Goal: Task Accomplishment & Management: Use online tool/utility

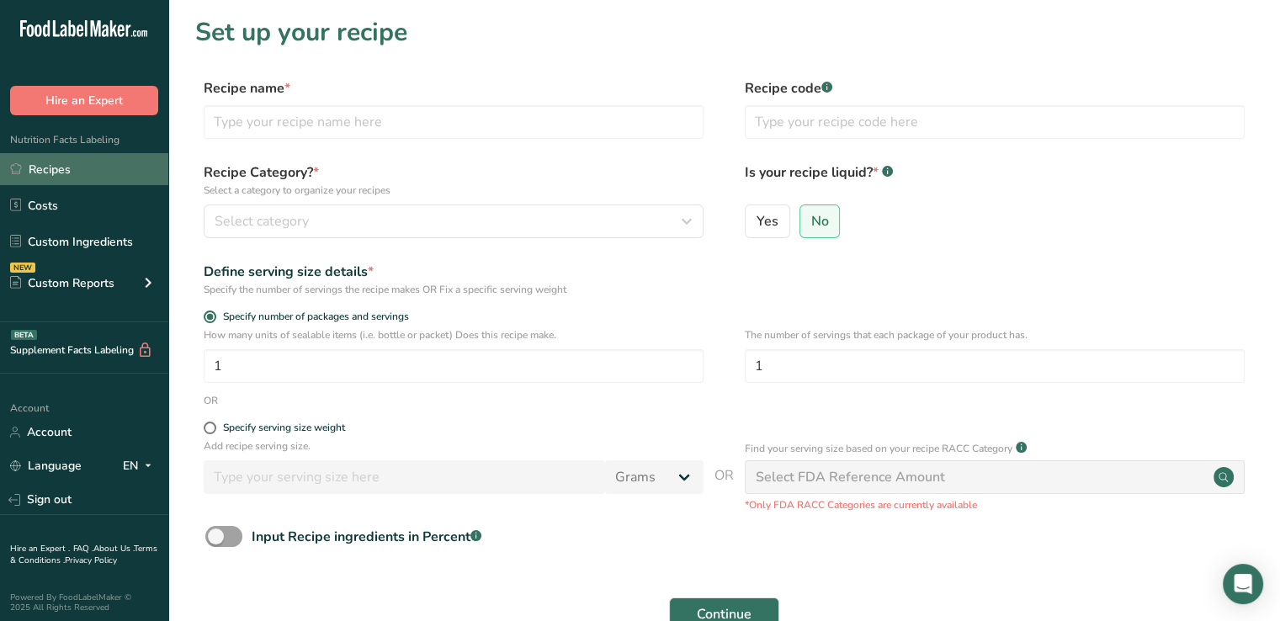
click at [38, 162] on link "Recipes" at bounding box center [84, 169] width 168 height 32
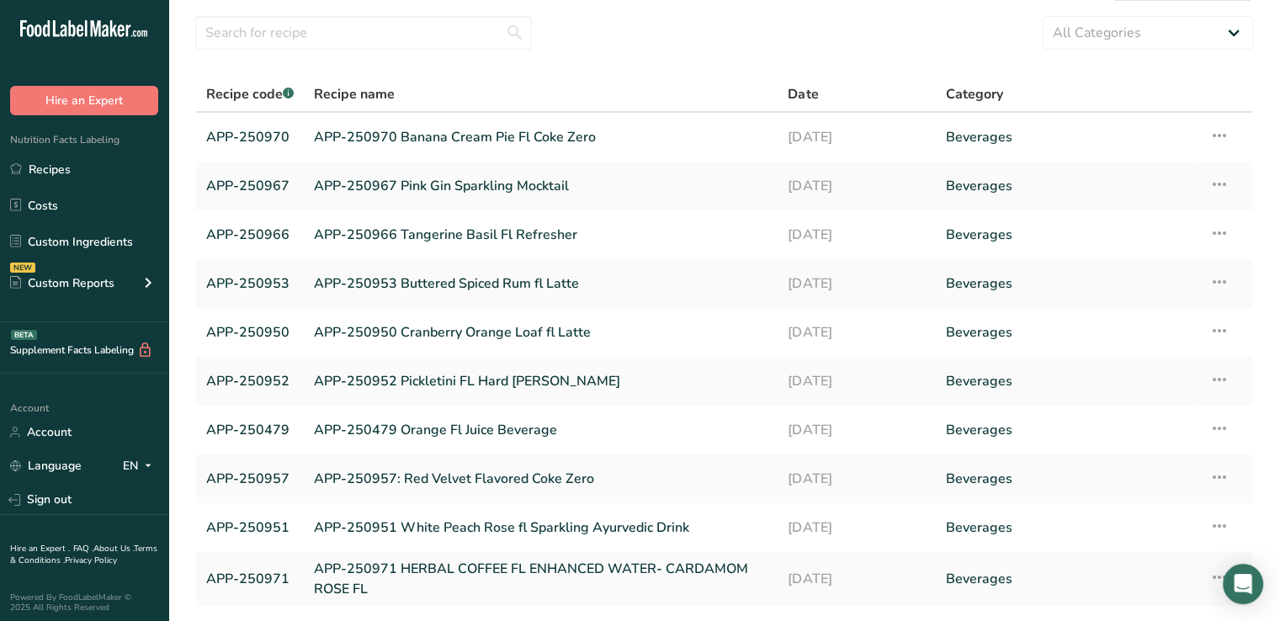
scroll to position [118, 0]
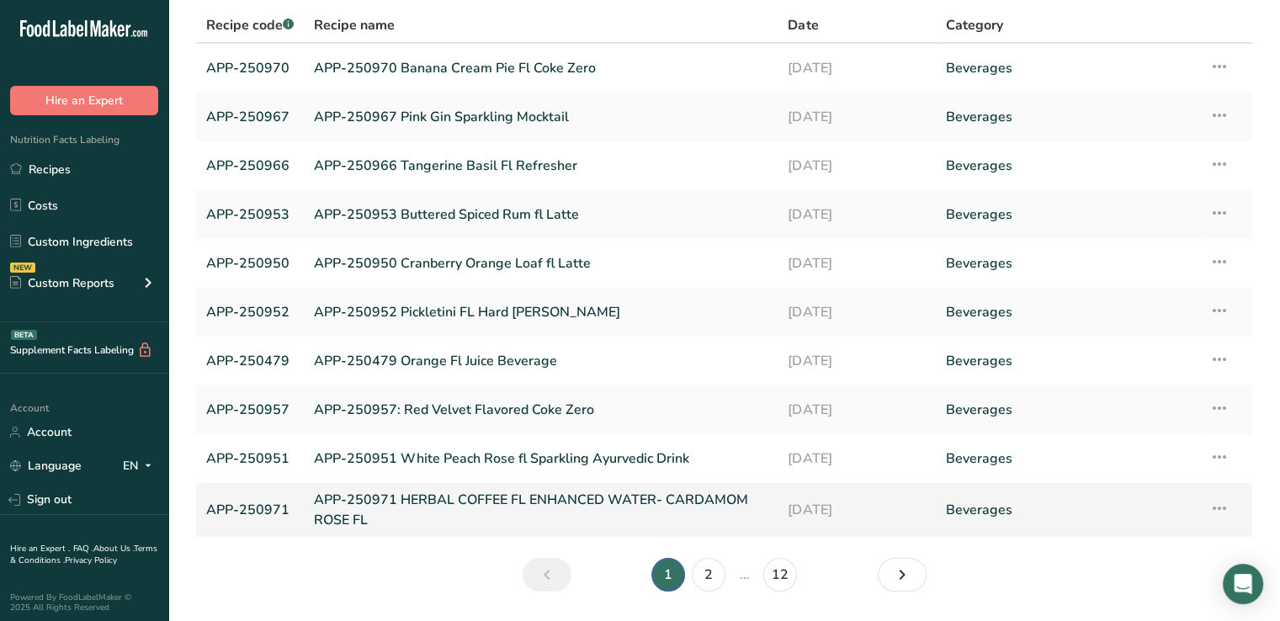
click at [466, 523] on link "APP-250971 HERBAL COFFEE FL ENHANCED WATER- CARDAMOM ROSE FL" at bounding box center [541, 510] width 454 height 40
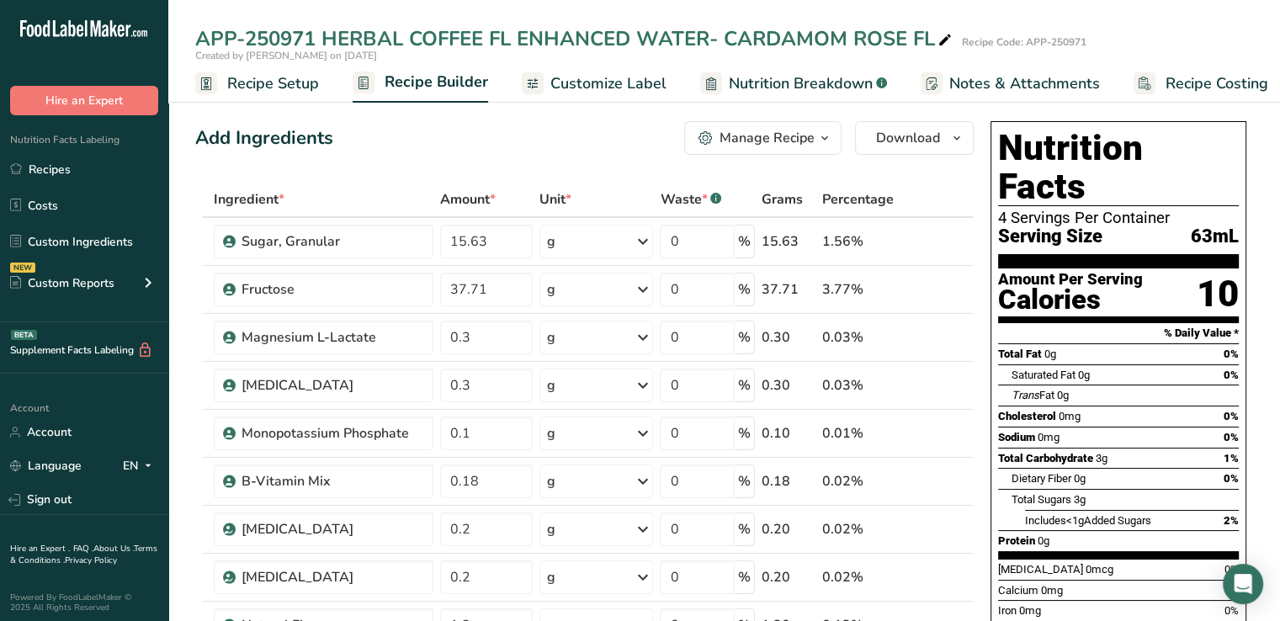
click at [257, 92] on span "Recipe Setup" at bounding box center [273, 83] width 92 height 23
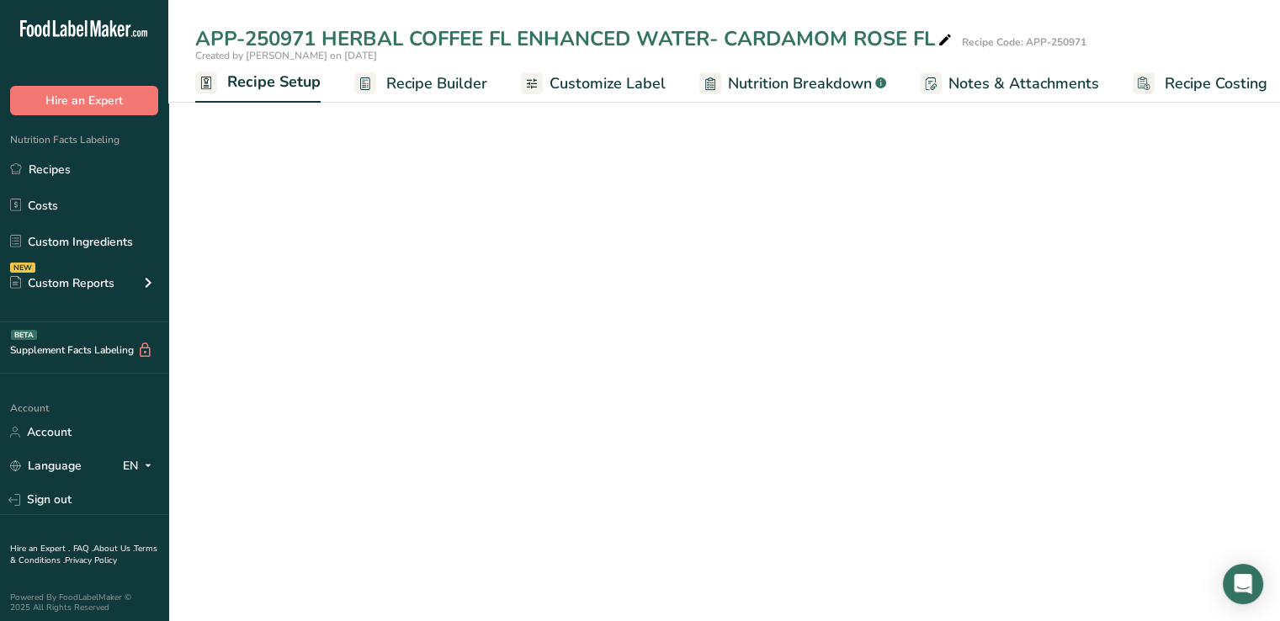
scroll to position [0, 6]
select select "22"
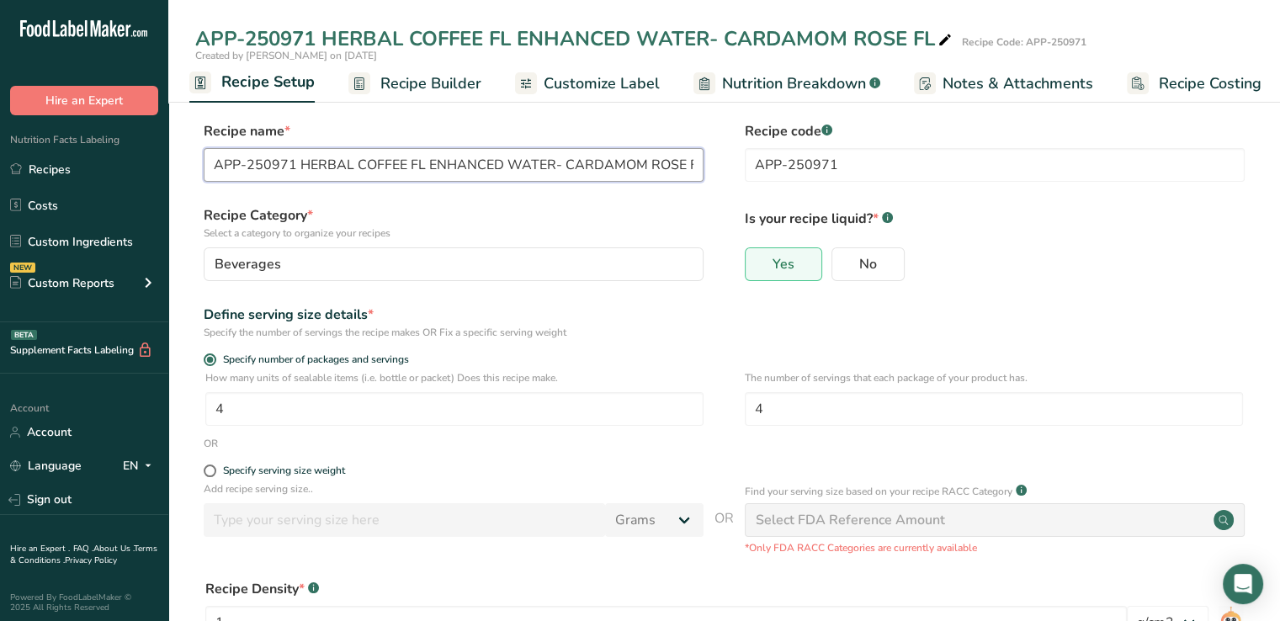
click at [309, 166] on input "APP-250971 HERBAL COFFEE FL ENHANCED WATER- CARDAMOM ROSE FL" at bounding box center [454, 165] width 500 height 34
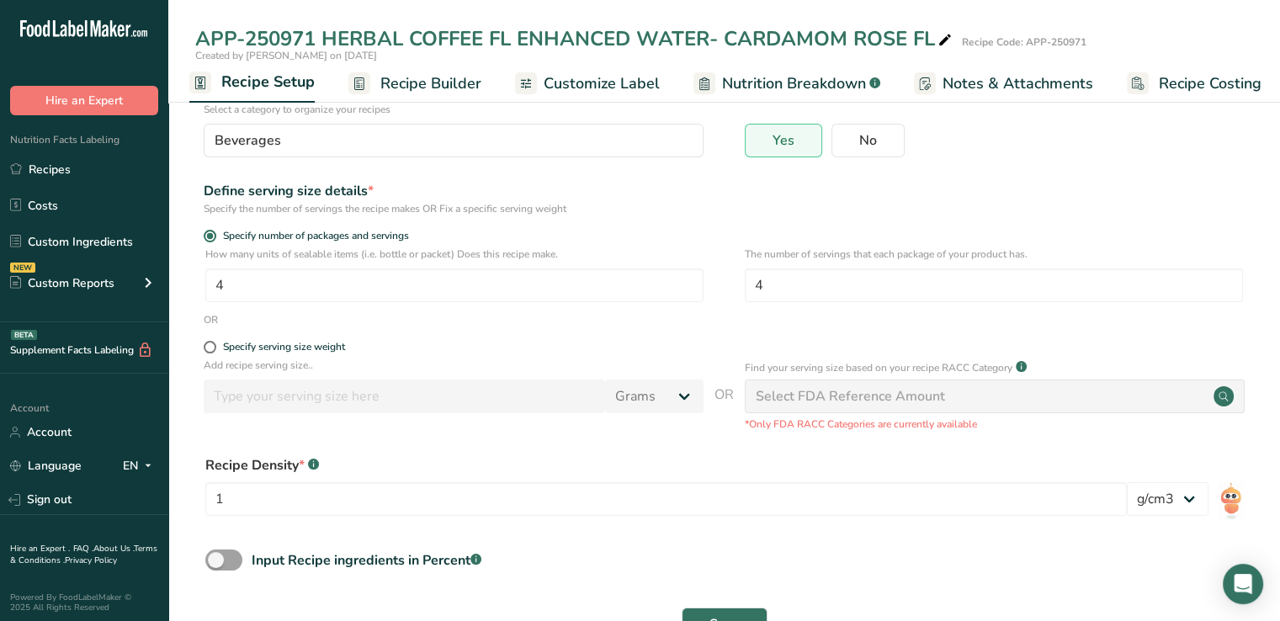
scroll to position [182, 0]
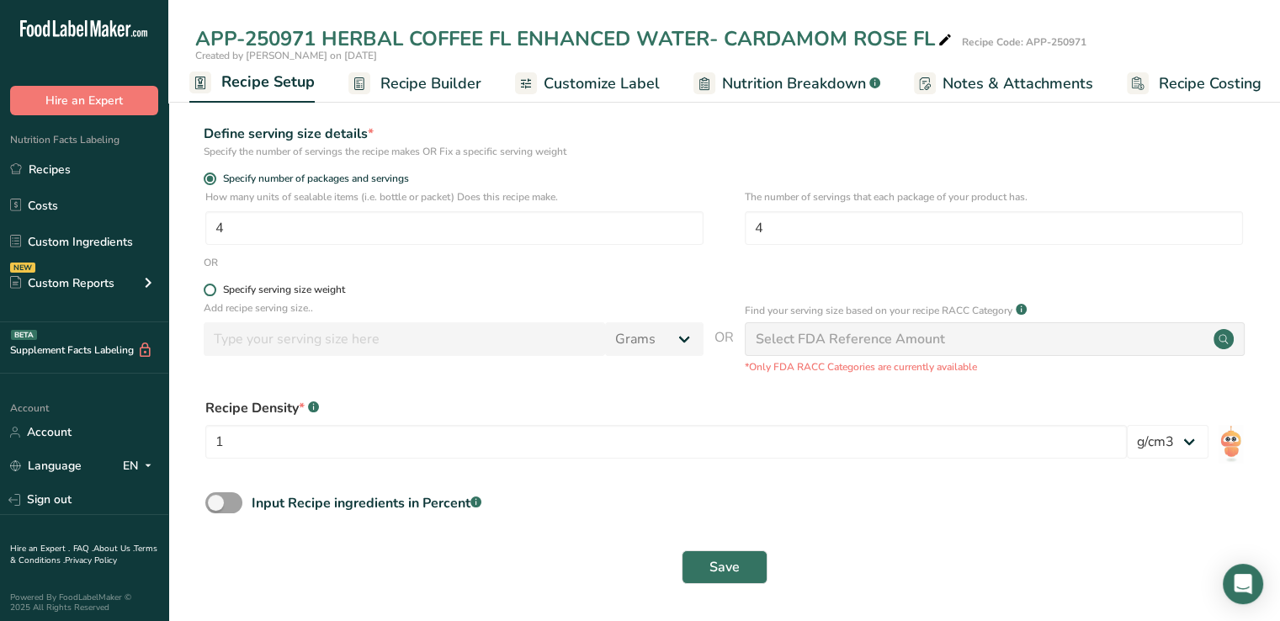
type input "APP-250971 Herbal Coffee Fl Enhanced water-Cardamom Rose Fl"
click at [216, 289] on span "Specify serving size weight" at bounding box center [280, 290] width 129 height 13
click at [215, 289] on input "Specify serving size weight" at bounding box center [209, 289] width 11 height 11
radio input "true"
radio input "false"
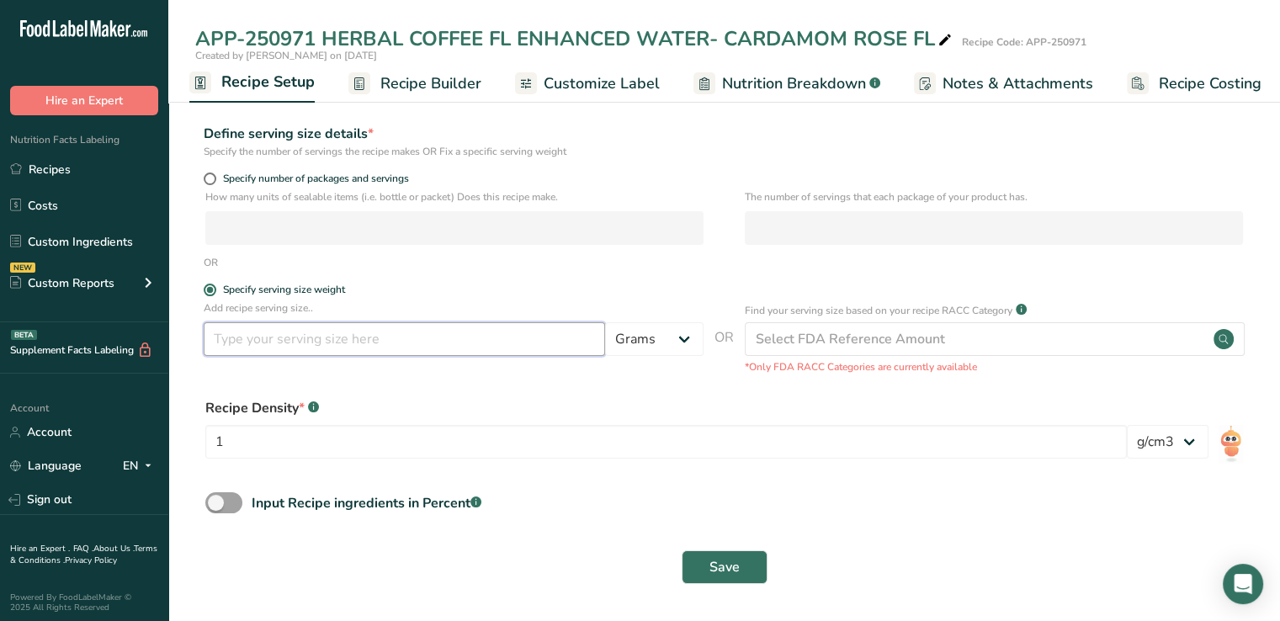
click at [432, 341] on input "number" at bounding box center [404, 339] width 401 height 34
type input "355"
click at [687, 342] on select "Grams kg mg mcg lb oz l mL fl oz tbsp tsp cup qt gallon" at bounding box center [654, 339] width 98 height 34
select select "17"
click at [605, 322] on select "Grams kg mg mcg lb oz l mL fl oz tbsp tsp cup qt gallon" at bounding box center [654, 339] width 98 height 34
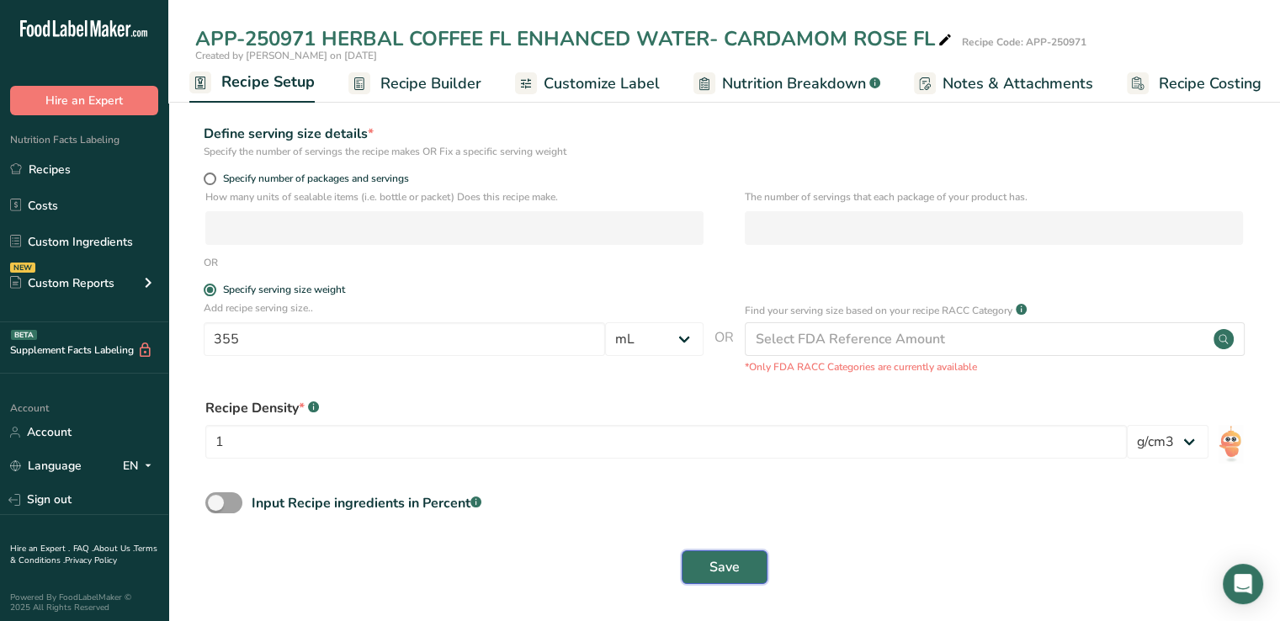
click at [715, 556] on button "Save" at bounding box center [725, 567] width 86 height 34
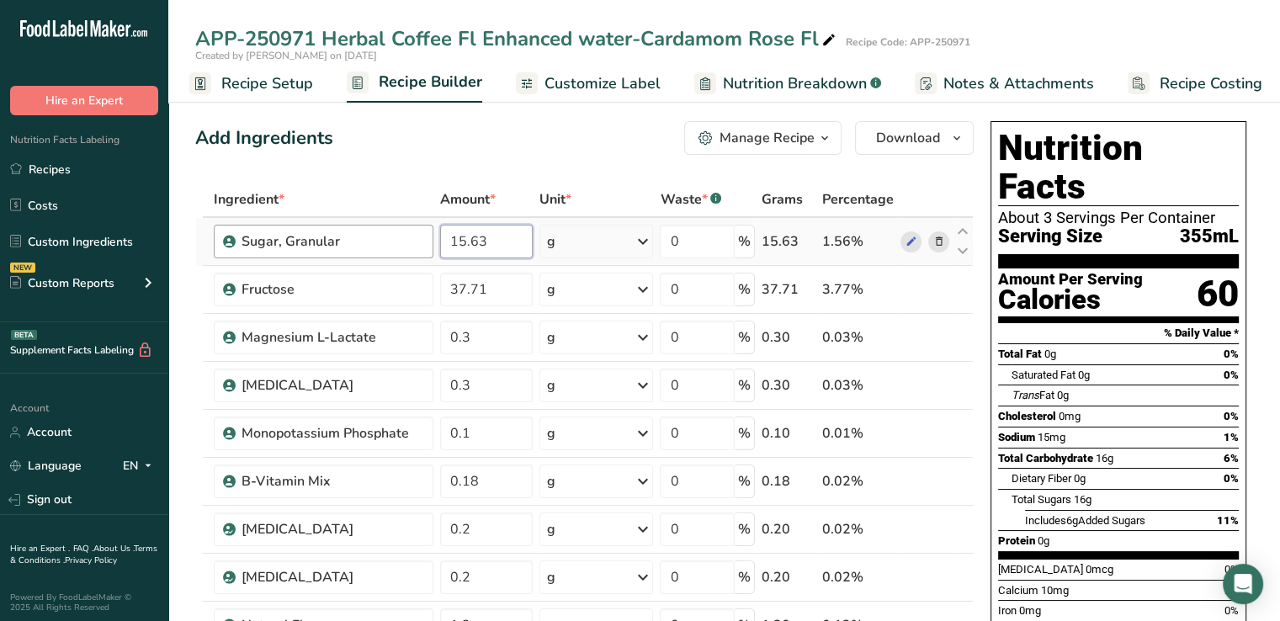
drag, startPoint x: 515, startPoint y: 247, endPoint x: 424, endPoint y: 248, distance: 90.9
click at [424, 248] on tr "Sugar, Granular 15.63 g Weight Units g kg mg See more Volume Units l Volume uni…" at bounding box center [584, 242] width 777 height 48
type input "1.562999"
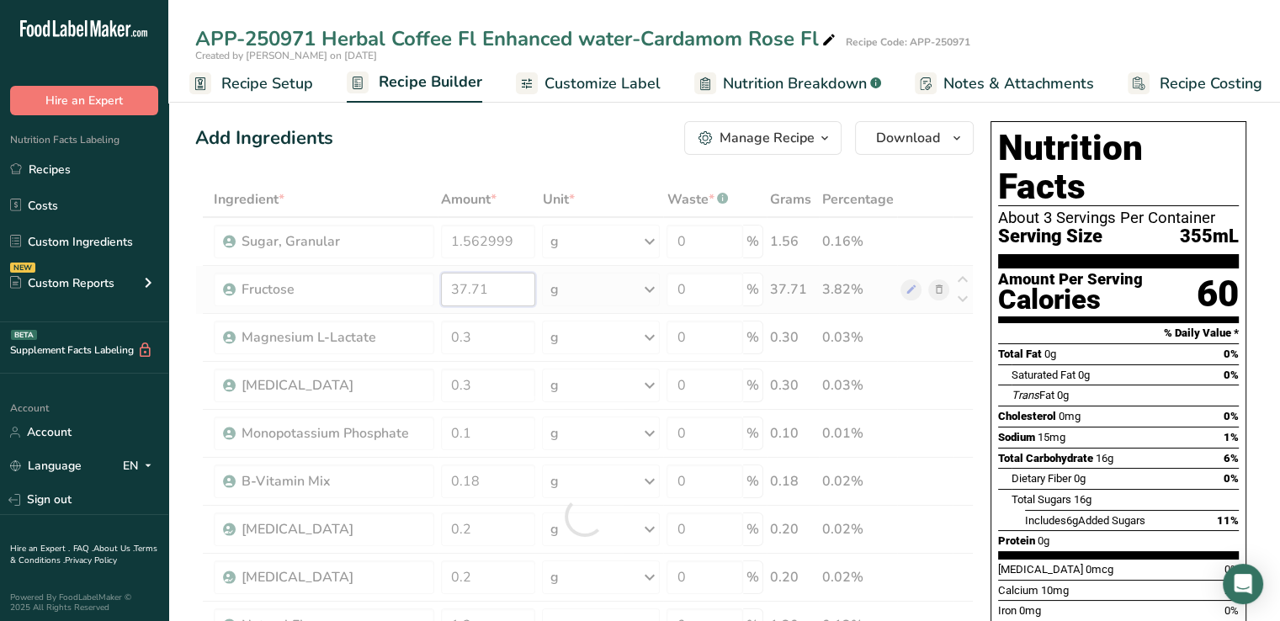
click at [495, 287] on div "Ingredient * Amount * Unit * Waste * .a-a{fill:#347362;}.b-a{fill:#fff;} Grams …" at bounding box center [584, 516] width 778 height 669
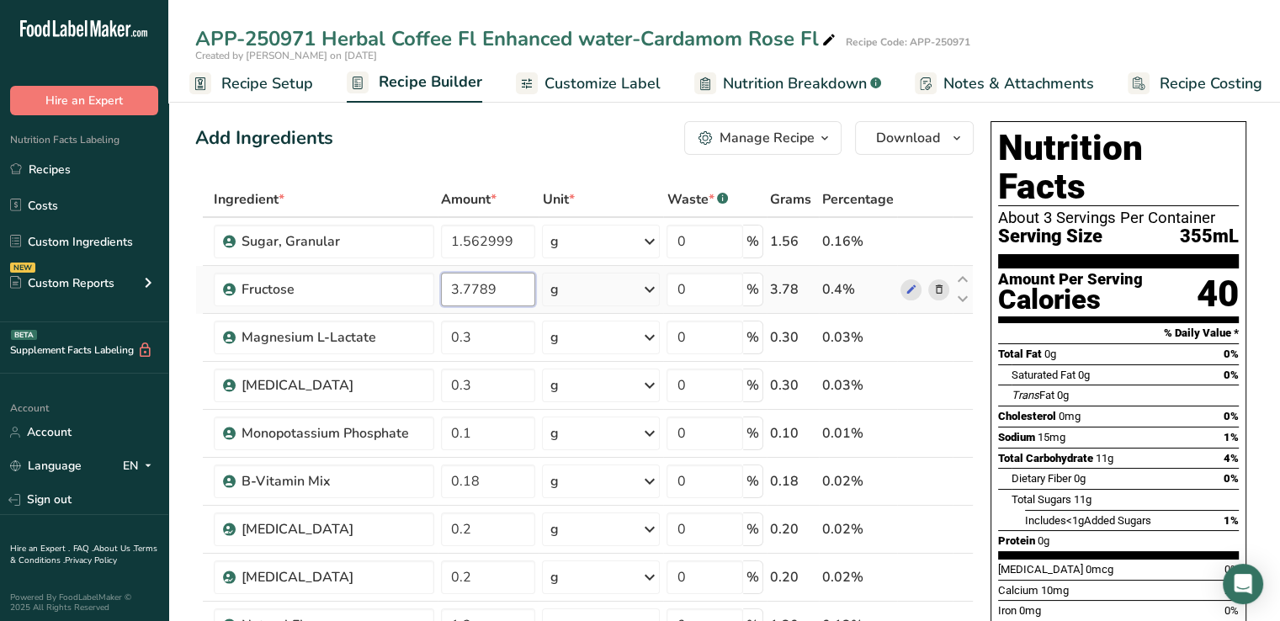
type input "3.778899"
click at [495, 322] on div "Ingredient * Amount * Unit * Waste * .a-a{fill:#347362;}.b-a{fill:#fff;} Grams …" at bounding box center [584, 516] width 778 height 669
type input "0"
type input "0.099999"
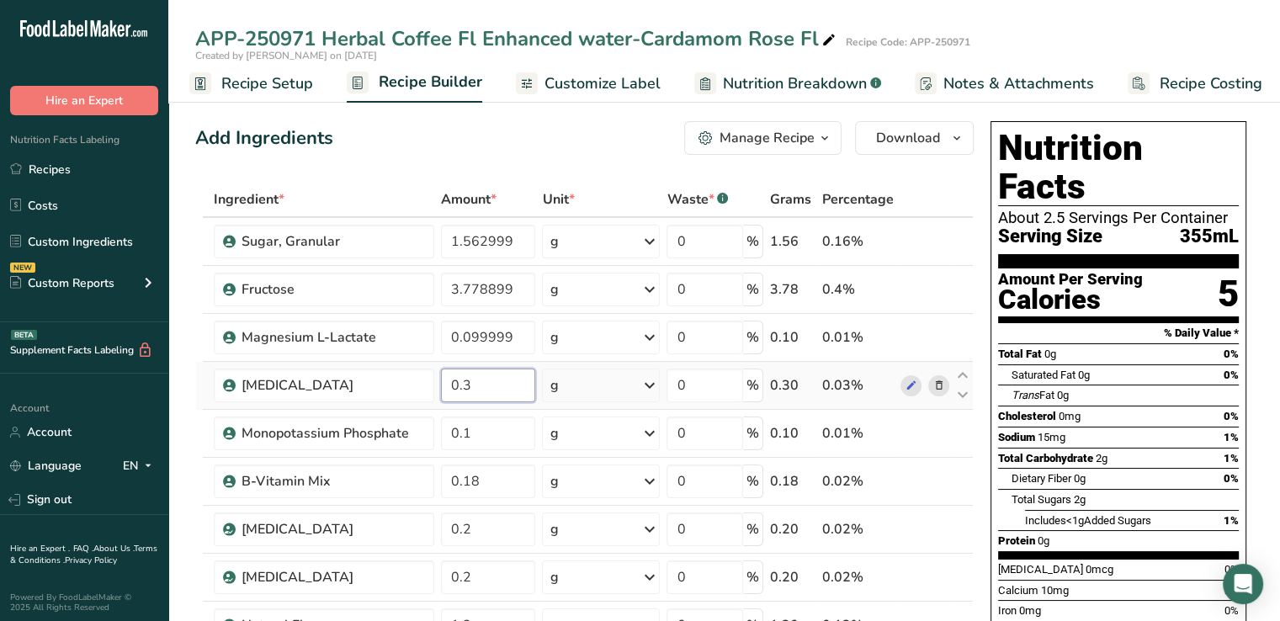
click at [517, 395] on div "Ingredient * Amount * Unit * Waste * .a-a{fill:#347362;}.b-a{fill:#fff;} Grams …" at bounding box center [584, 516] width 778 height 669
type input "0.1"
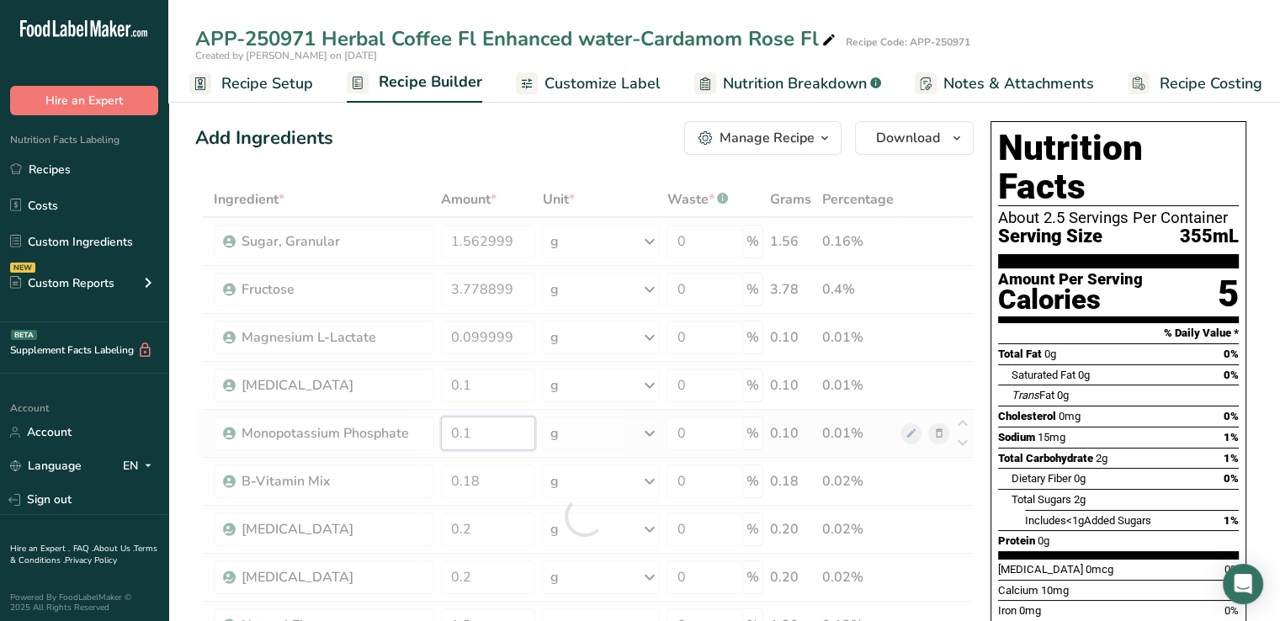
click at [511, 438] on div "Ingredient * Amount * Unit * Waste * .a-a{fill:#347362;}.b-a{fill:#fff;} Grams …" at bounding box center [584, 516] width 778 height 669
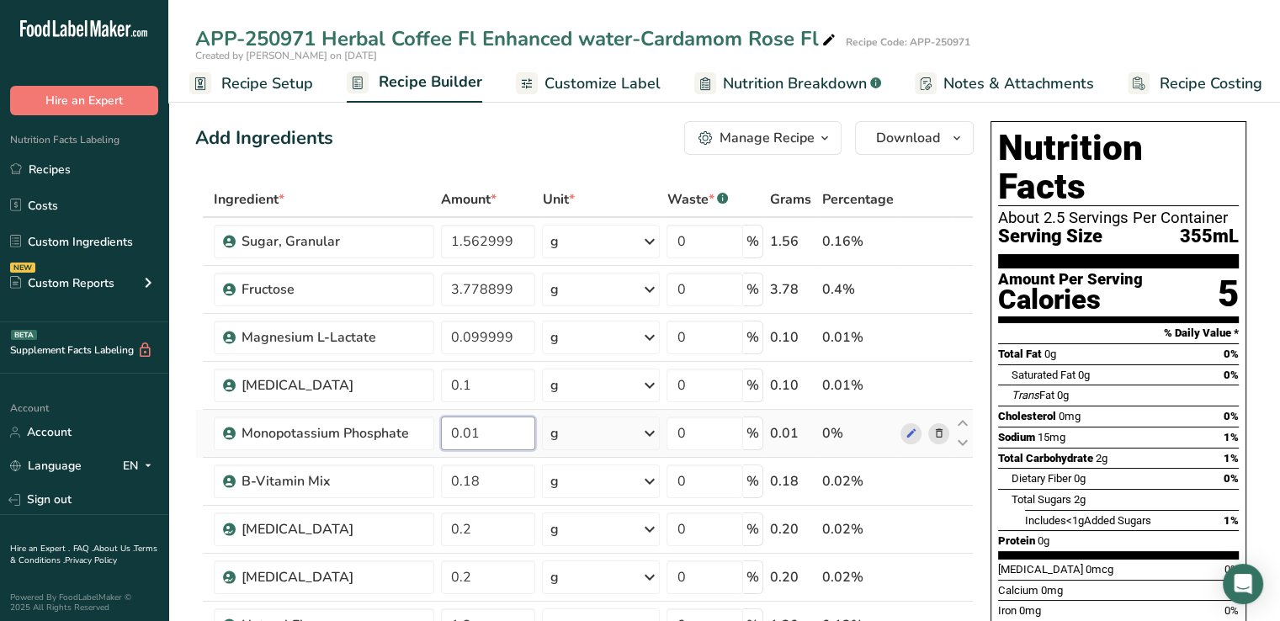
type input "0.010001"
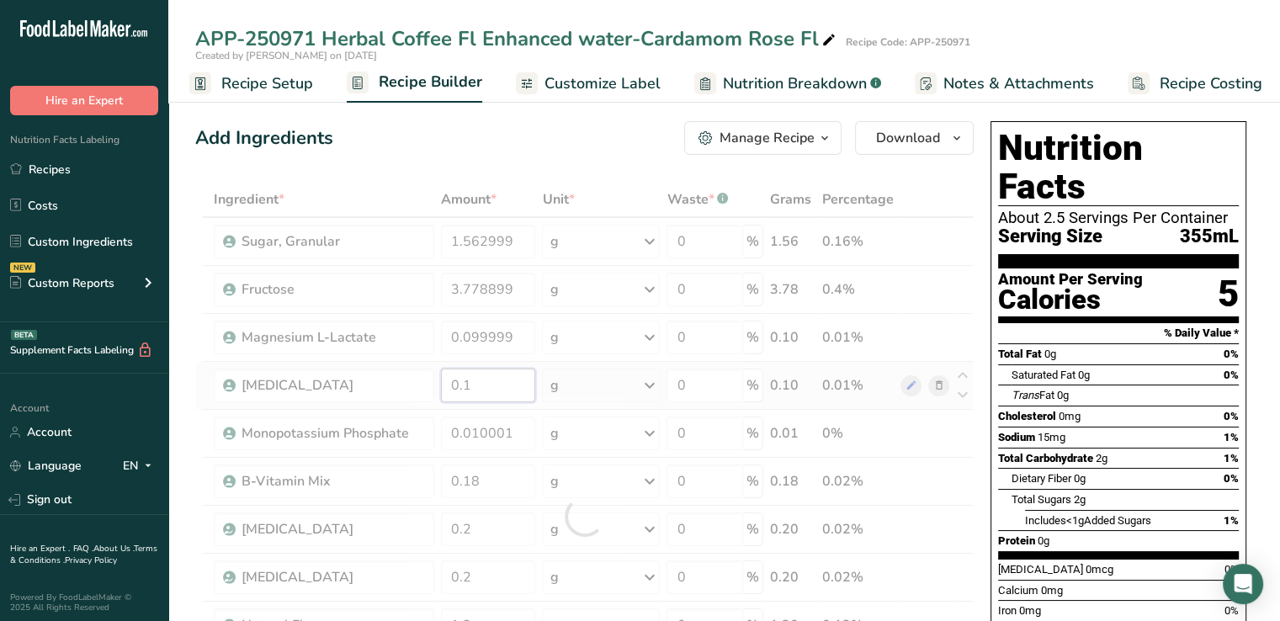
click at [510, 385] on div "Ingredient * Amount * Unit * Waste * .a-a{fill:#347362;}.b-a{fill:#fff;} Grams …" at bounding box center [584, 516] width 778 height 669
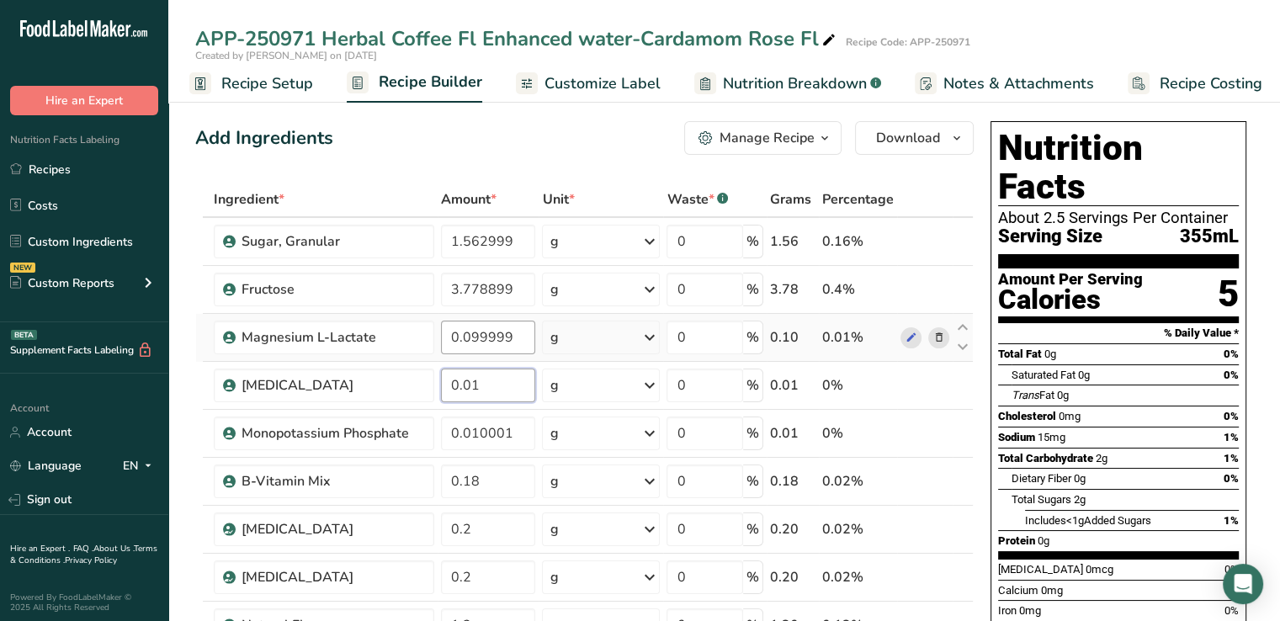
type input "0.01"
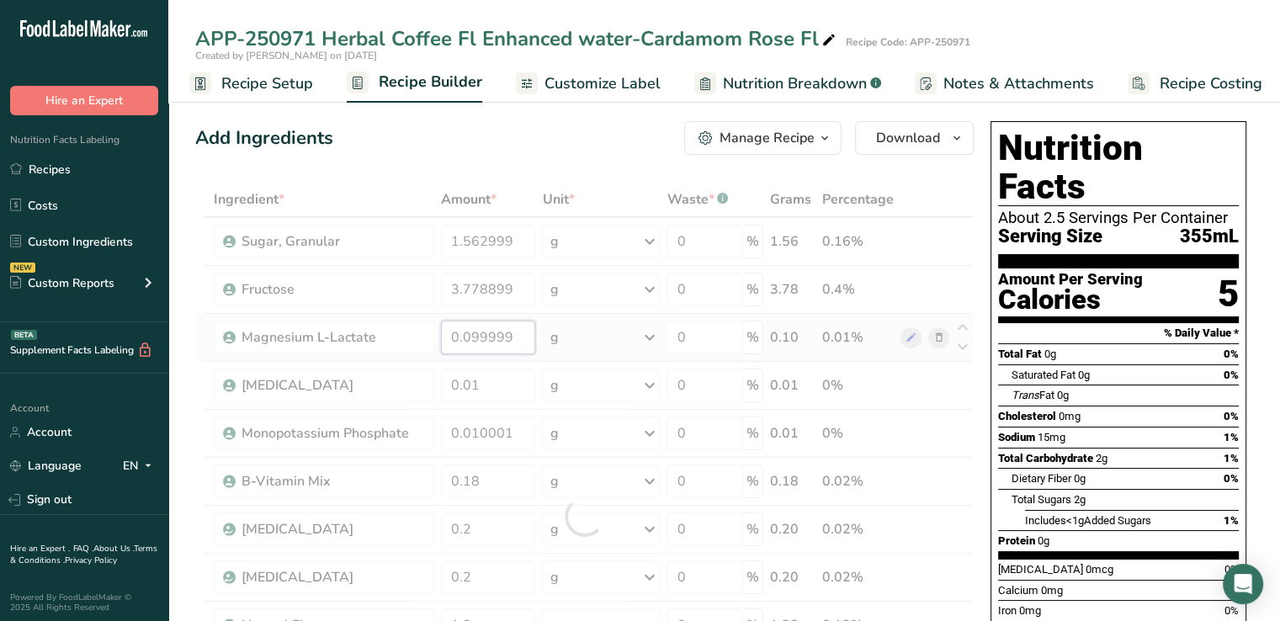
click at [514, 337] on div "Ingredient * Amount * Unit * Waste * .a-a{fill:#347362;}.b-a{fill:#fff;} Grams …" at bounding box center [584, 516] width 778 height 669
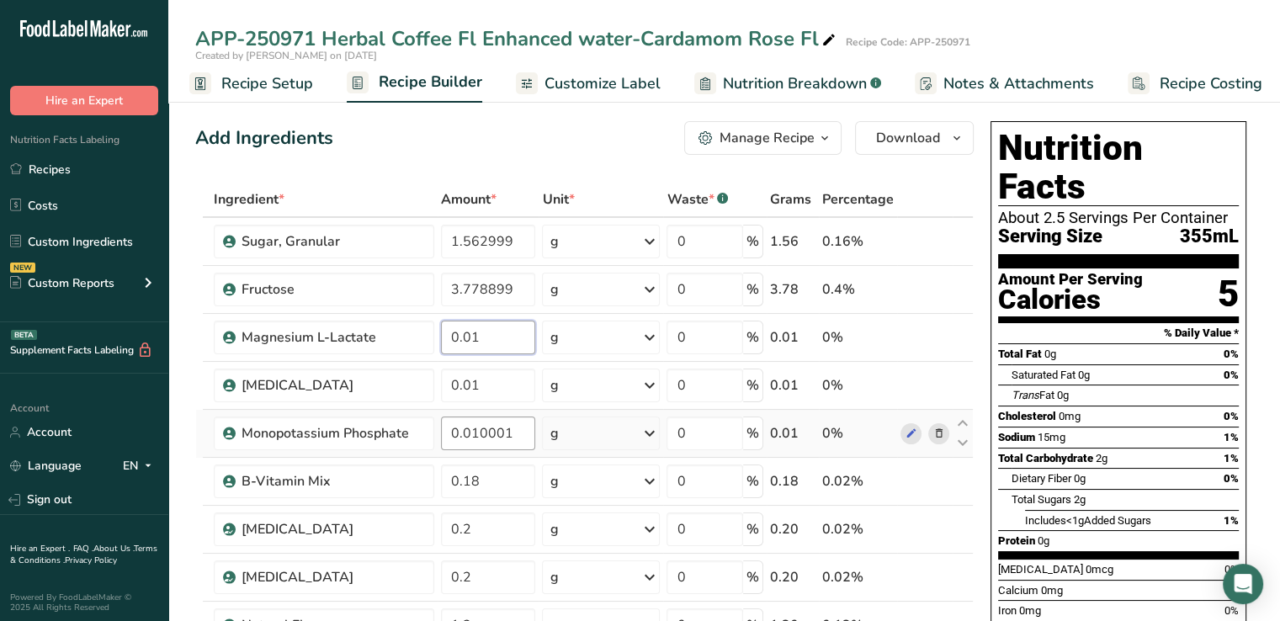
type input "0.01"
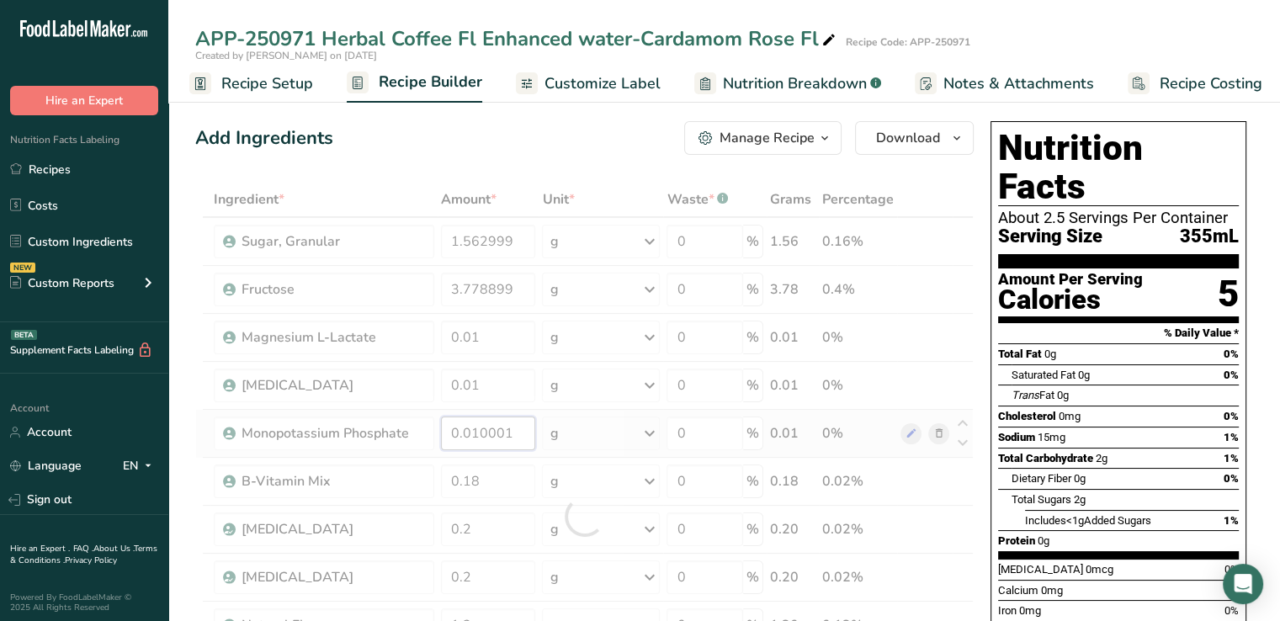
click at [507, 445] on div "Ingredient * Amount * Unit * Waste * .a-a{fill:#347362;}.b-a{fill:#fff;} Grams …" at bounding box center [584, 516] width 778 height 669
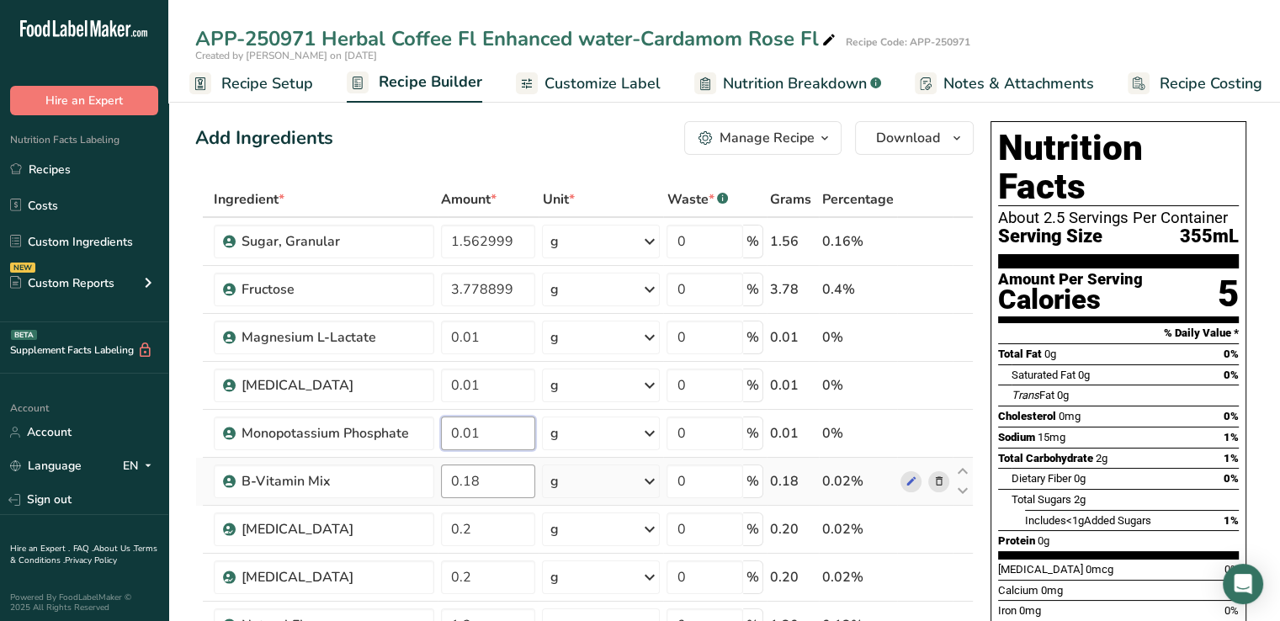
type input "0.01"
click at [507, 486] on div "Ingredient * Amount * Unit * Waste * .a-a{fill:#347362;}.b-a{fill:#fff;} Grams …" at bounding box center [584, 516] width 778 height 669
type input "0.018"
click at [476, 529] on div "Ingredient * Amount * Unit * Waste * .a-a{fill:#347362;}.b-a{fill:#fff;} Grams …" at bounding box center [584, 516] width 778 height 669
type input "0.02"
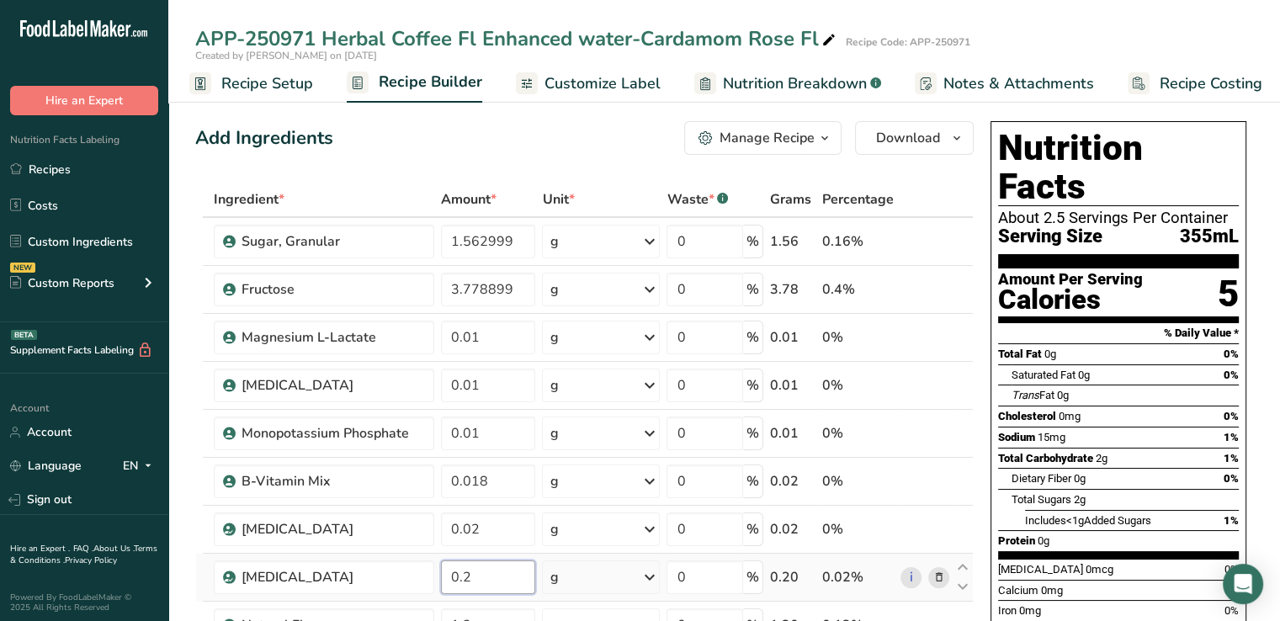
click at [488, 572] on div "Ingredient * Amount * Unit * Waste * .a-a{fill:#347362;}.b-a{fill:#fff;} Grams …" at bounding box center [584, 516] width 778 height 669
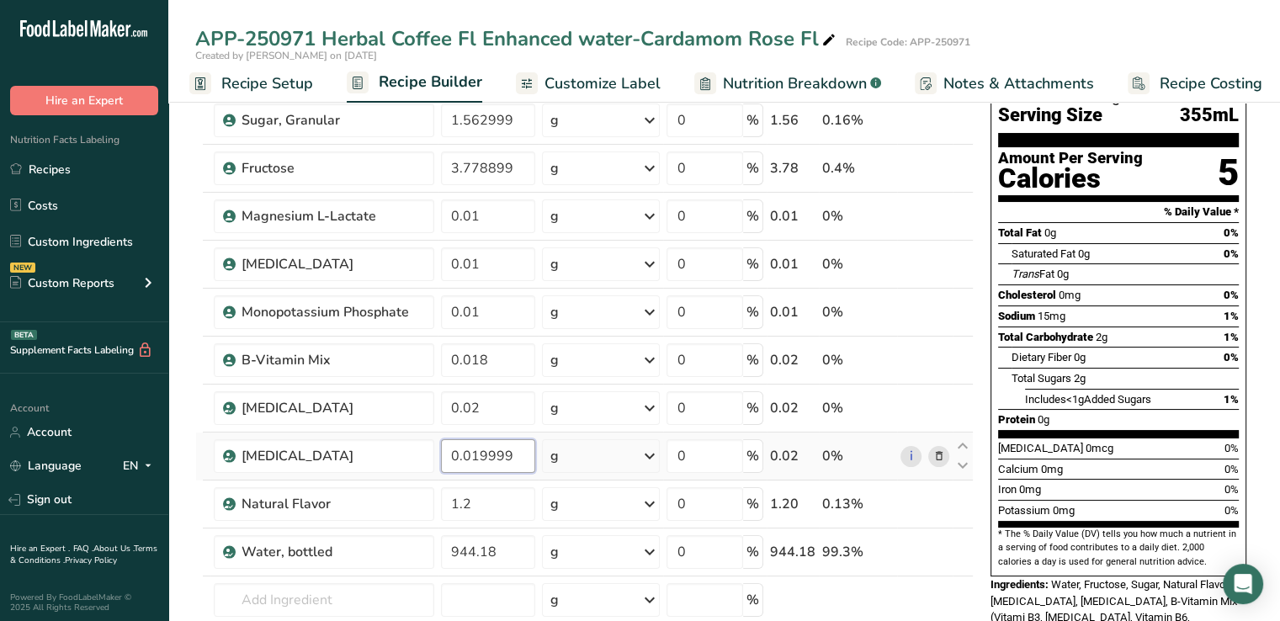
scroll to position [128, 0]
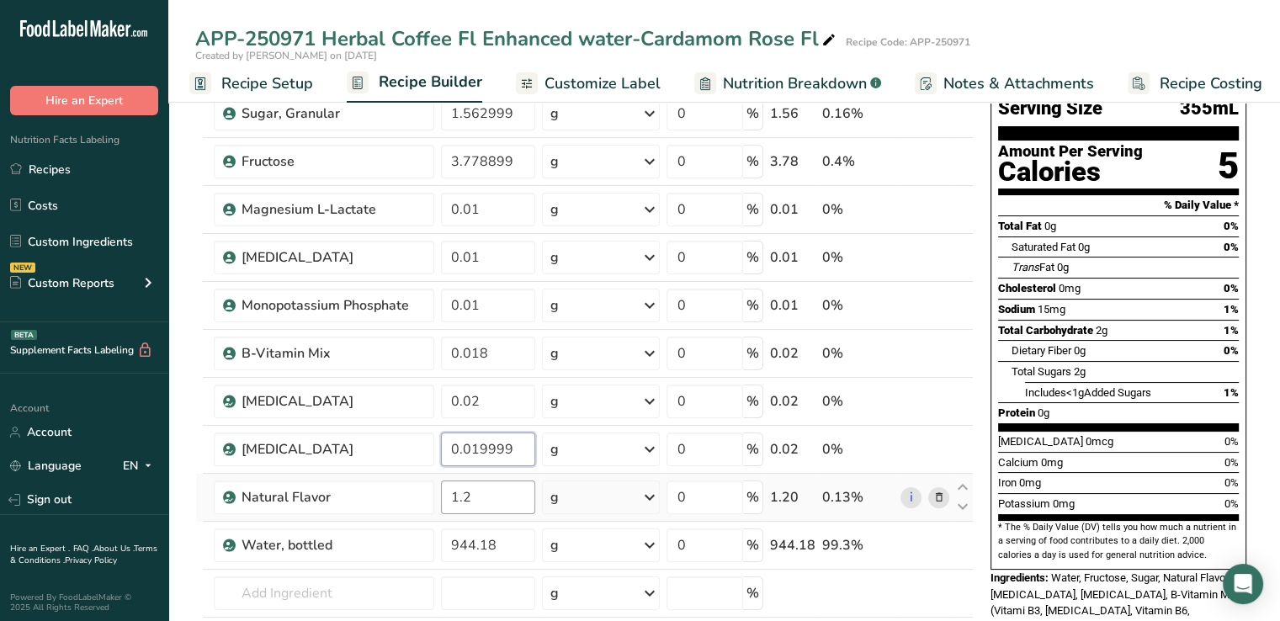
type input "0.019999"
click at [478, 492] on div "Ingredient * Amount * Unit * Waste * .a-a{fill:#347362;}.b-a{fill:#fff;} Grams …" at bounding box center [584, 388] width 778 height 669
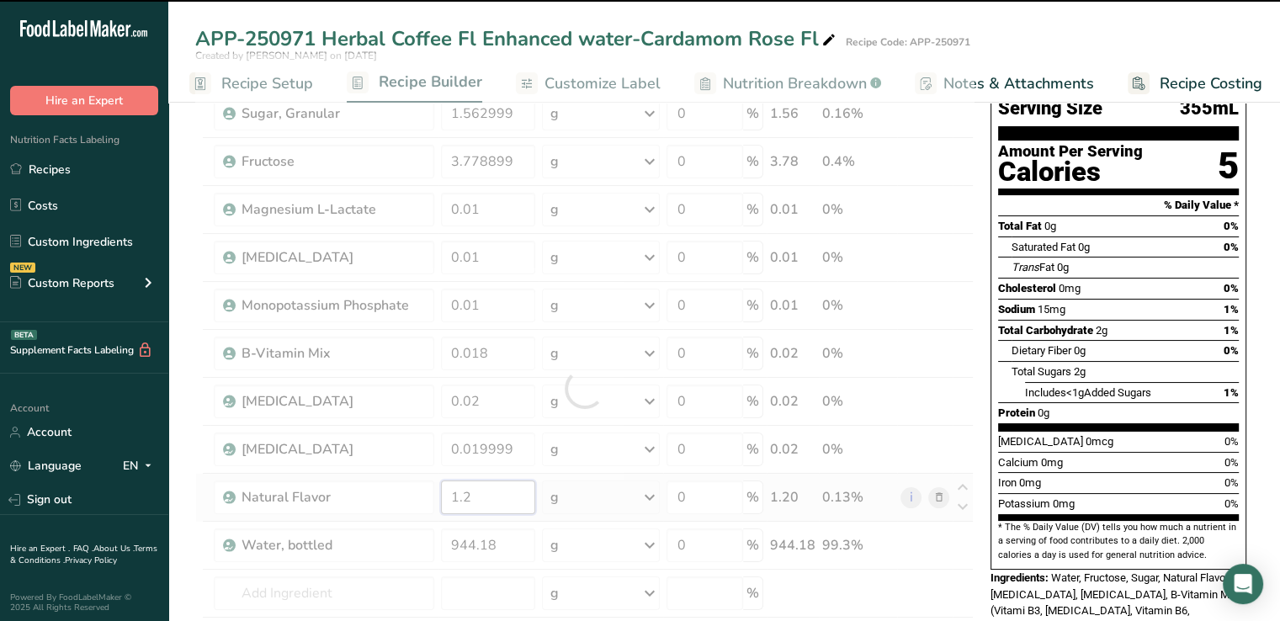
type input "1"
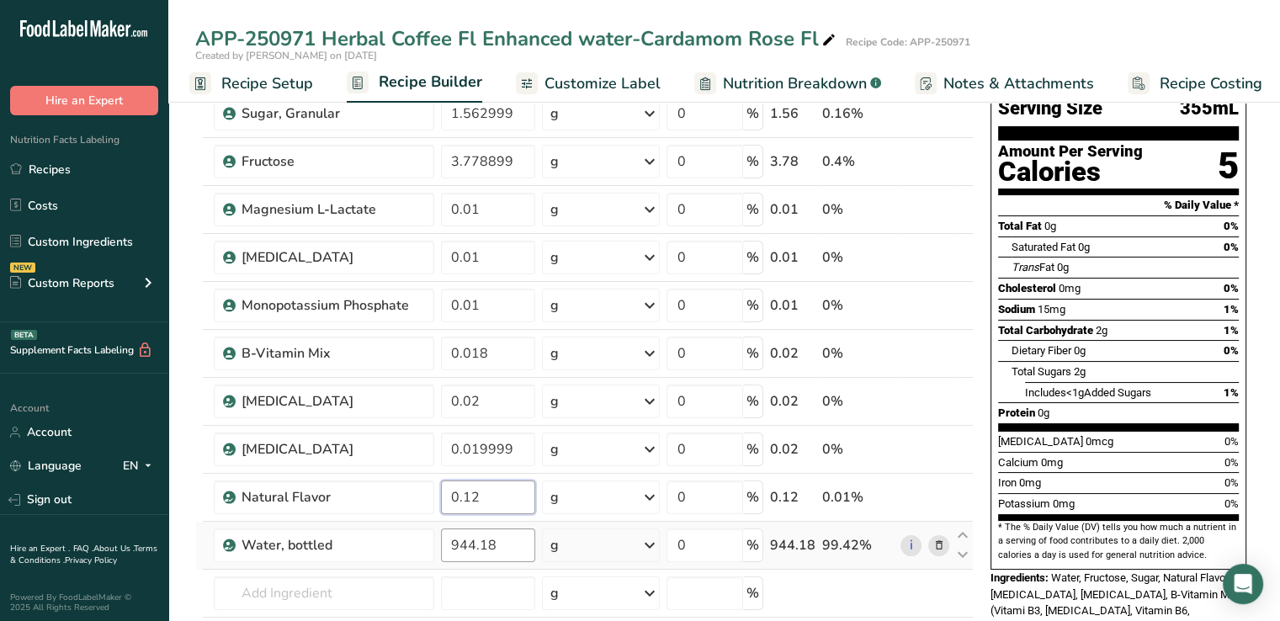
type input "0.12"
click at [480, 542] on div "Ingredient * Amount * Unit * Waste * .a-a{fill:#347362;}.b-a{fill:#fff;} Grams …" at bounding box center [584, 388] width 778 height 669
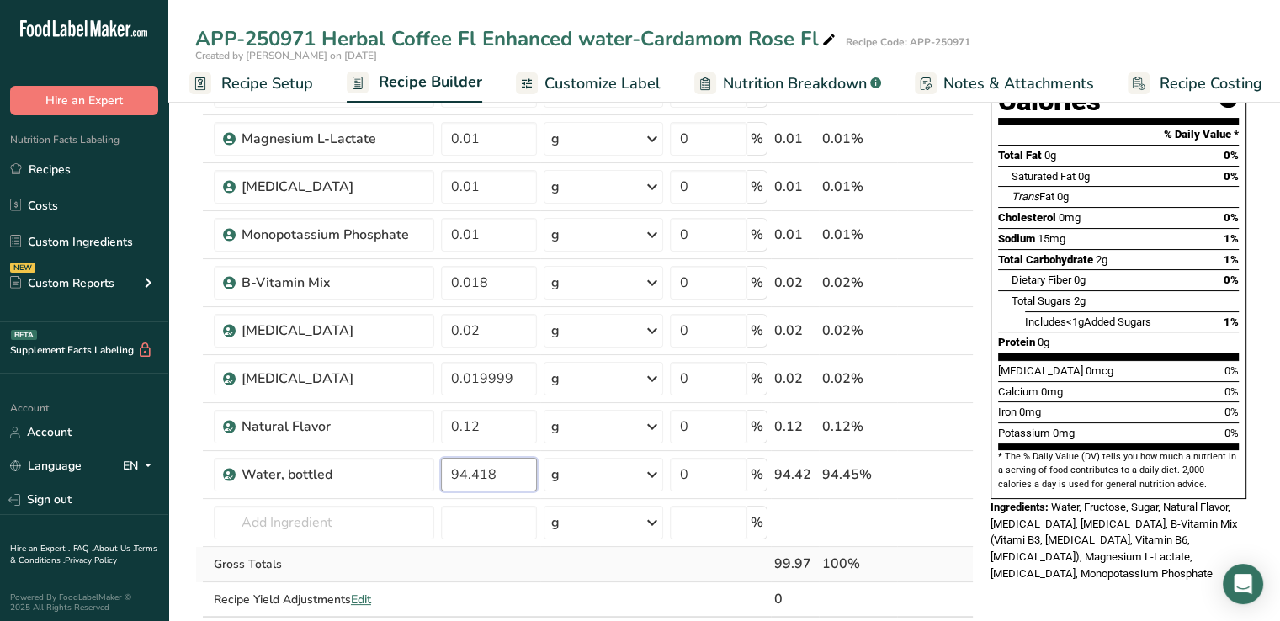
scroll to position [199, 0]
type input "94.418"
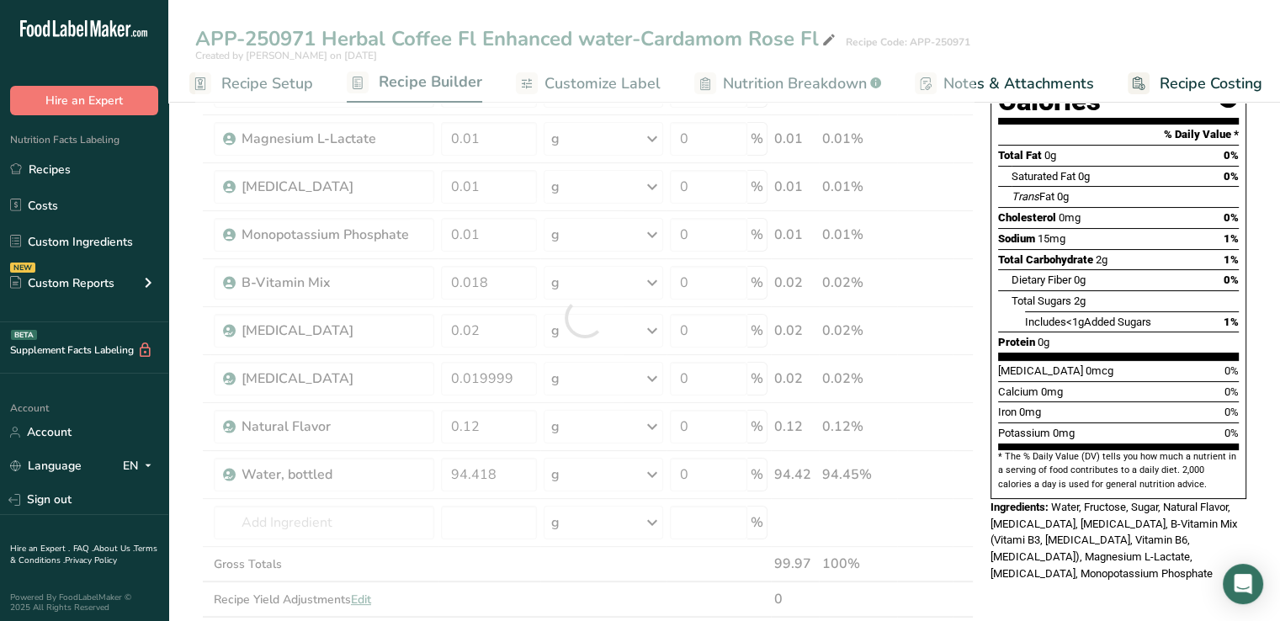
click at [1016, 576] on div "Nutrition Facts About 2.5 Servings Per Container Serving Size 355mL Amount Per …" at bounding box center [1118, 591] width 269 height 1350
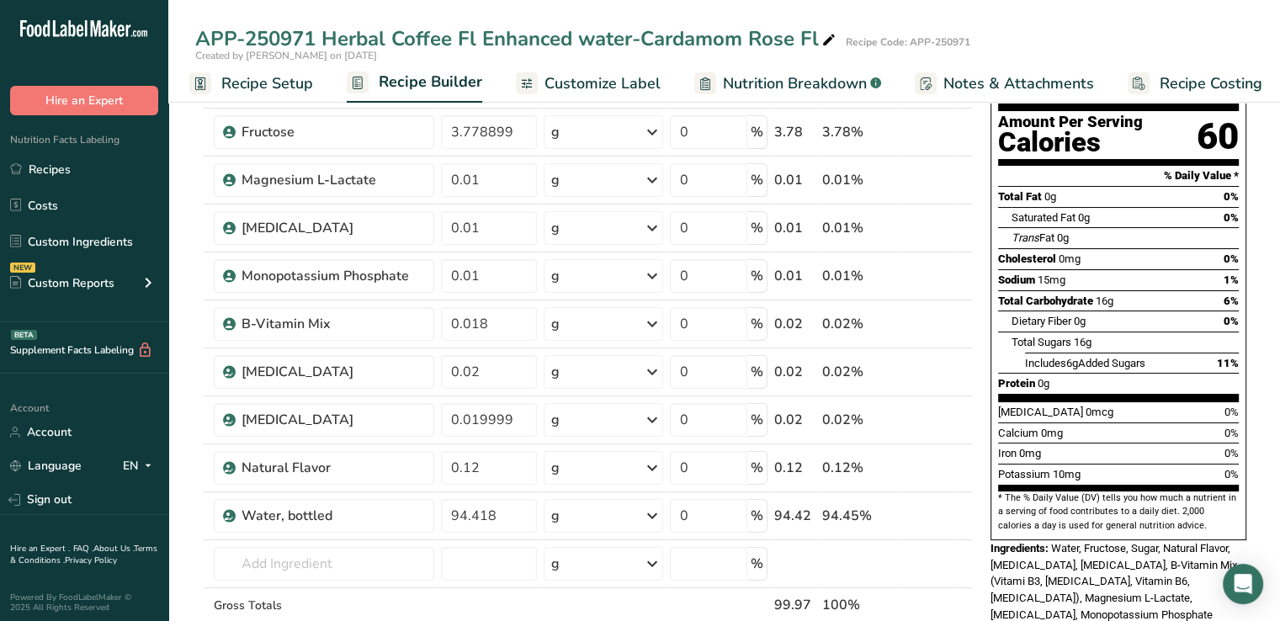
scroll to position [161, 0]
